Goal: Check status: Check status

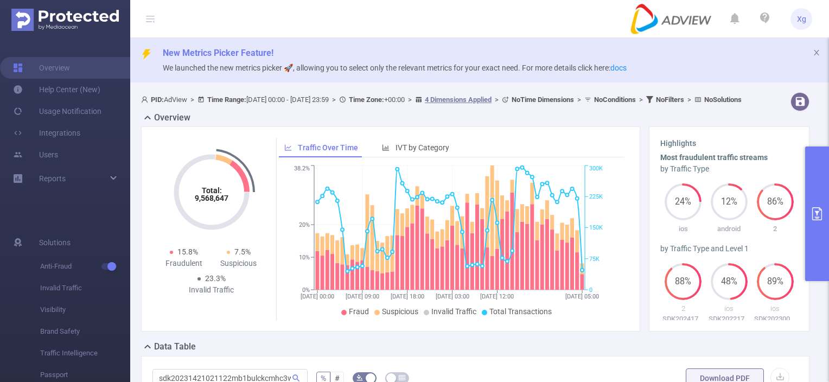
click at [819, 168] on button "primary" at bounding box center [817, 213] width 24 height 135
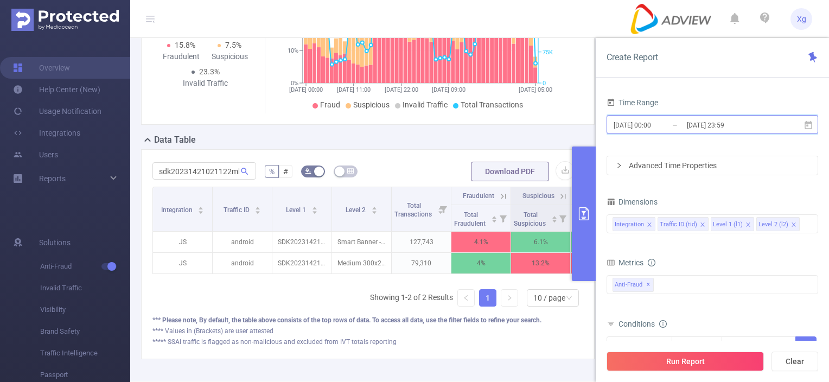
click at [804, 123] on icon at bounding box center [808, 125] width 10 height 10
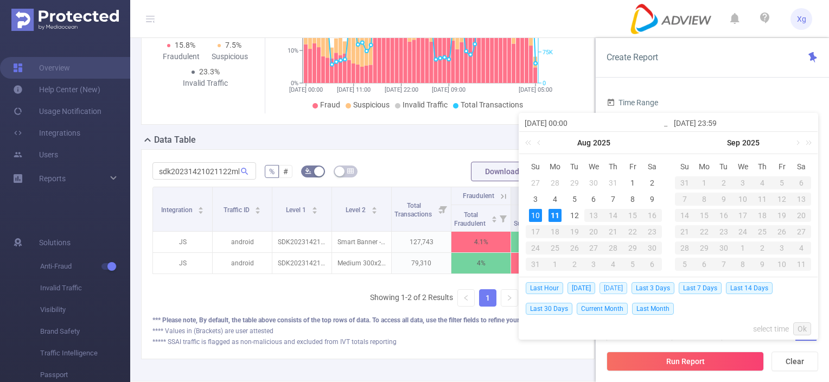
click at [610, 288] on span "Yesterday" at bounding box center [613, 288] width 28 height 12
type input "2025-08-10 00:00"
type input "2025-08-10 23:59"
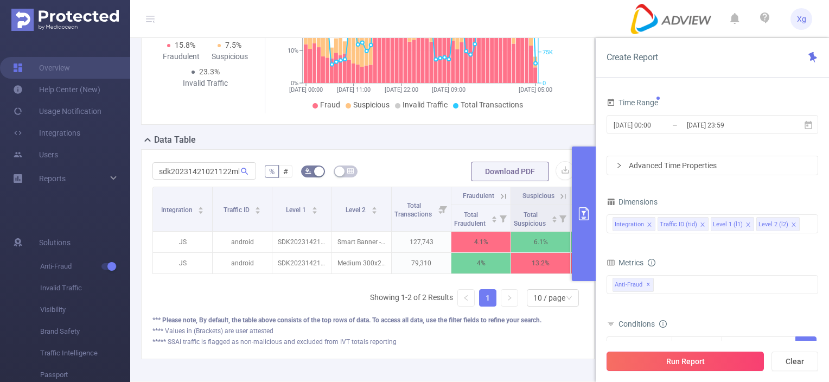
click at [723, 362] on button "Run Report" at bounding box center [684, 362] width 157 height 20
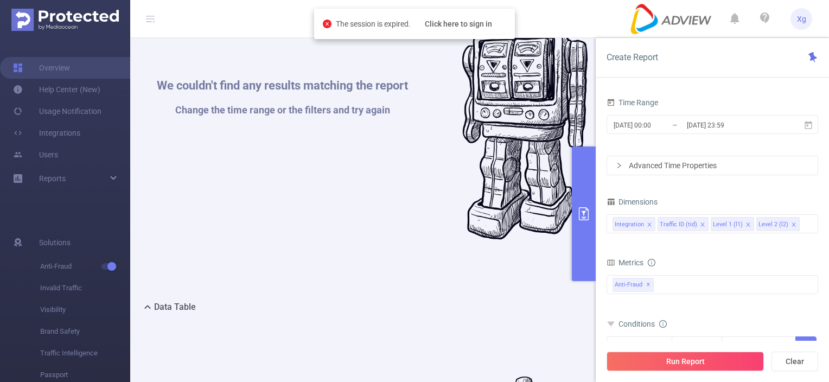
scroll to position [525, 0]
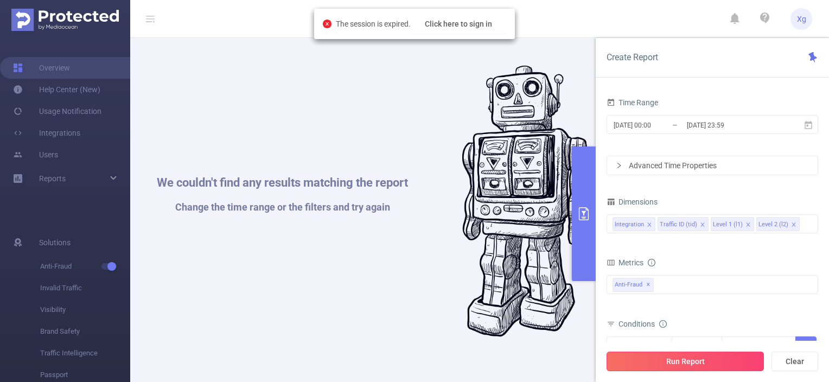
click at [695, 363] on button "Run Report" at bounding box center [684, 362] width 157 height 20
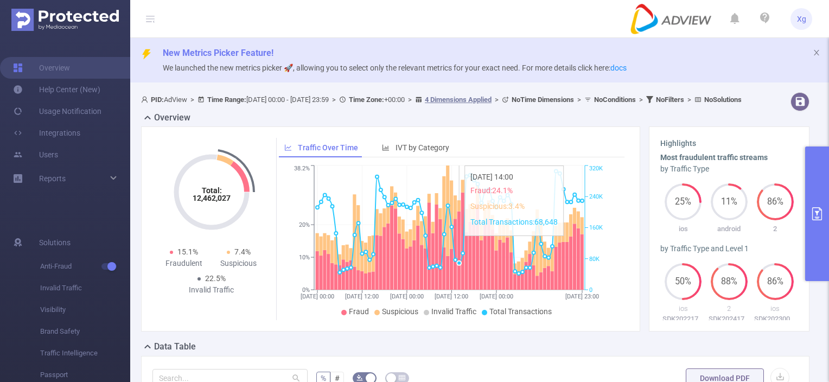
scroll to position [217, 0]
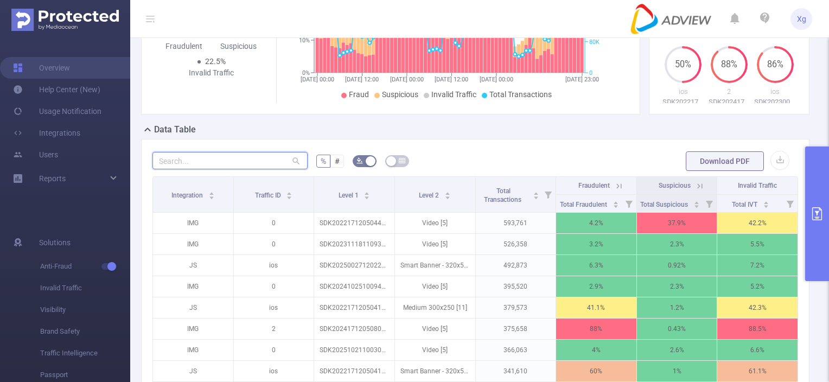
click at [209, 169] on input "text" at bounding box center [229, 160] width 155 height 17
paste input "sdk202518160607564cfs9yjulhn5bde"
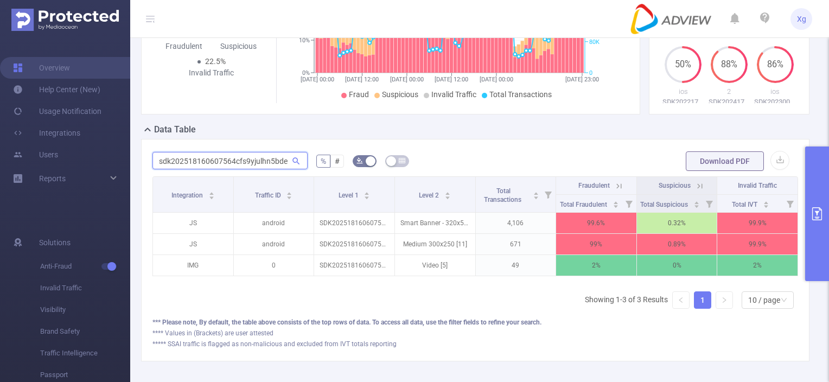
drag, startPoint x: 155, startPoint y: 168, endPoint x: 302, endPoint y: 170, distance: 147.0
click at [302, 169] on input "sdk202518160607564cfs9yjulhn5bde" at bounding box center [229, 160] width 155 height 17
paste input "3240107442f1f7it86qo2f"
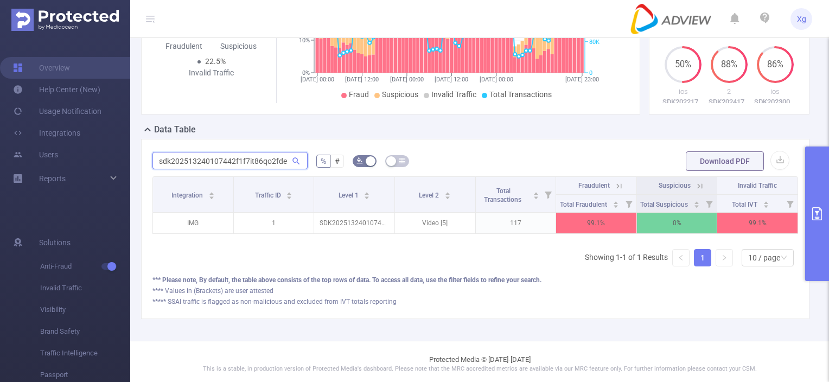
drag, startPoint x: 154, startPoint y: 169, endPoint x: 298, endPoint y: 174, distance: 144.4
click at [298, 169] on span "sdk202513240107442f1f7it86qo2fde" at bounding box center [229, 160] width 155 height 17
paste input "624040731kfs9qsh86subhat"
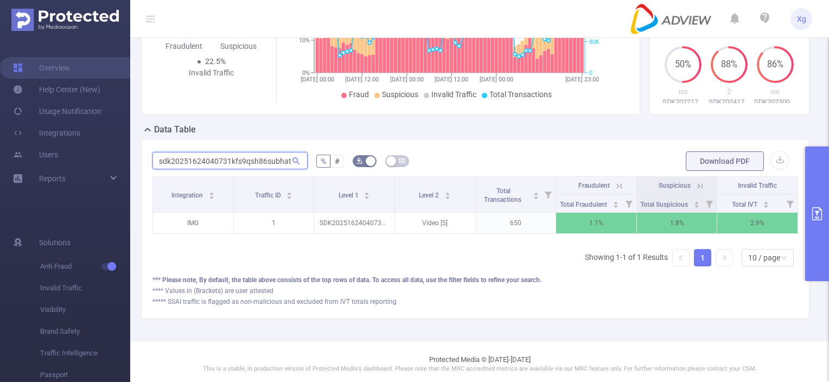
type input "sdk20251624040731kfs9qsh86subhat"
